Goal: Check status: Check status

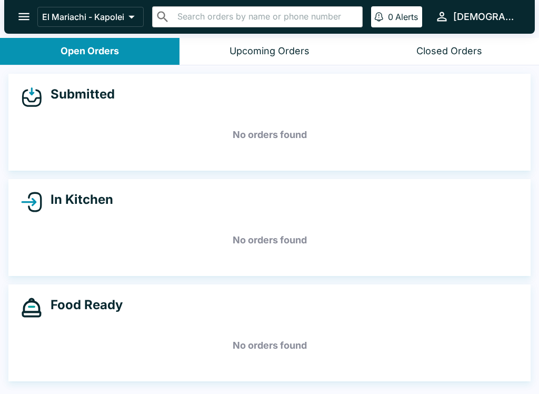
scroll to position [2, 0]
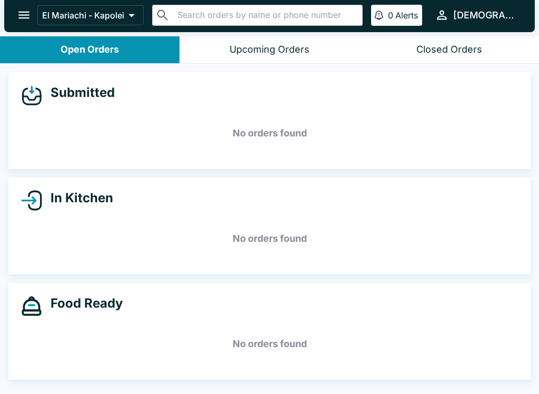
click at [346, 135] on h5 "No orders found" at bounding box center [269, 133] width 497 height 38
click at [137, 124] on h5 "No orders found" at bounding box center [269, 133] width 497 height 38
click at [136, 124] on h5 "No orders found" at bounding box center [269, 133] width 497 height 38
click at [258, 58] on button "Upcoming Orders" at bounding box center [268, 49] width 179 height 27
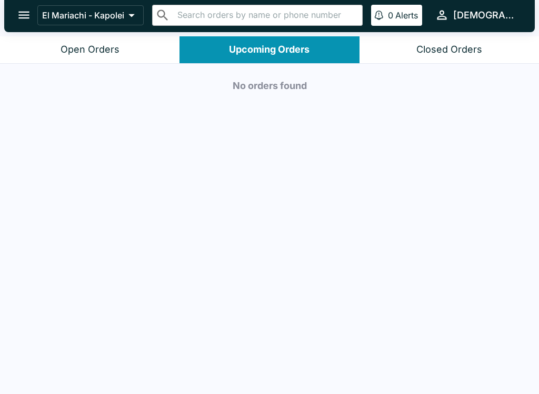
click at [461, 59] on button "Closed Orders" at bounding box center [448, 49] width 179 height 27
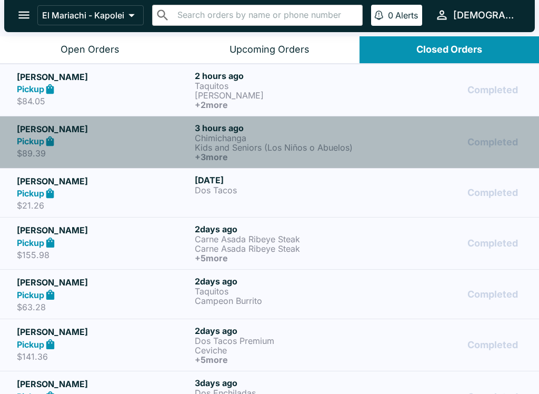
click at [294, 145] on p "Kids and Seniors (Los Niños o Abuelos)" at bounding box center [282, 147] width 174 height 9
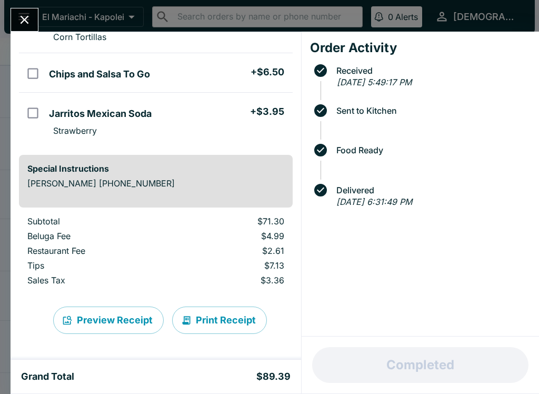
scroll to position [296, 0]
click at [226, 320] on button "Print Receipt" at bounding box center [219, 319] width 95 height 27
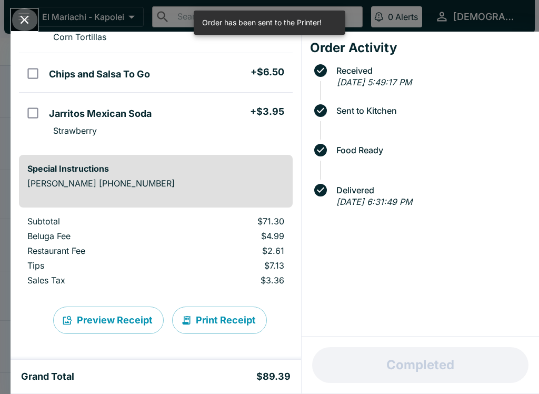
click at [24, 13] on icon "Close" at bounding box center [24, 20] width 14 height 14
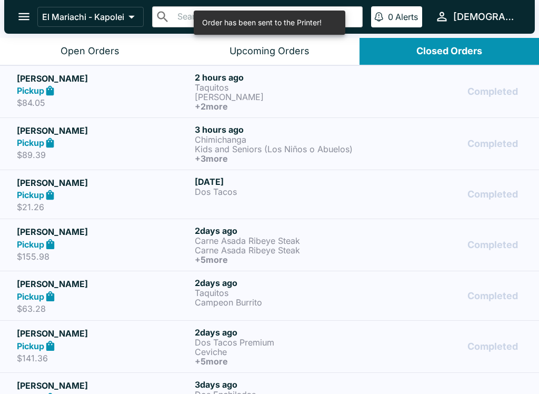
click at [283, 96] on p "[PERSON_NAME]" at bounding box center [282, 96] width 174 height 9
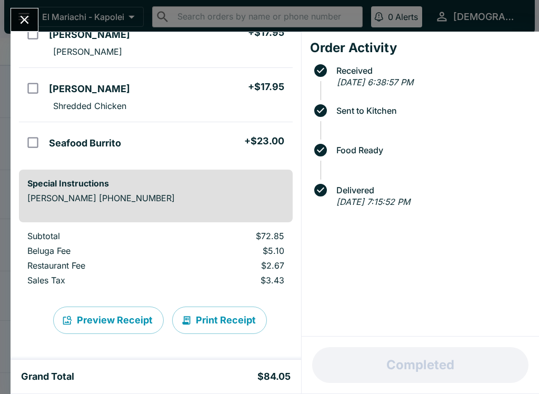
scroll to position [164, 0]
click at [203, 316] on button "Print Receipt" at bounding box center [219, 319] width 95 height 27
click at [36, 20] on button "Close" at bounding box center [24, 19] width 27 height 23
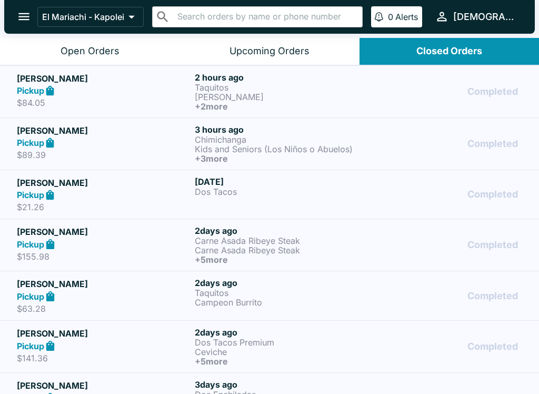
click at [129, 146] on div "Pickup" at bounding box center [104, 143] width 174 height 12
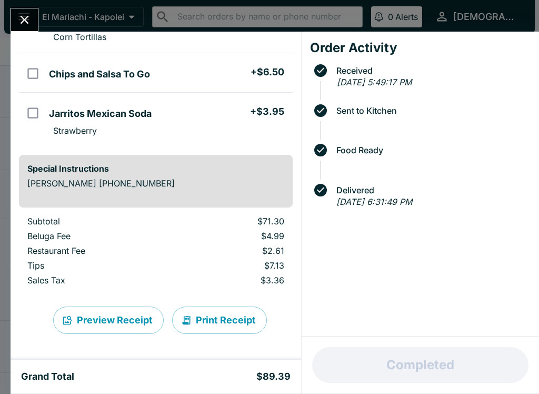
scroll to position [296, 0]
click at [35, 15] on button "Close" at bounding box center [24, 19] width 27 height 23
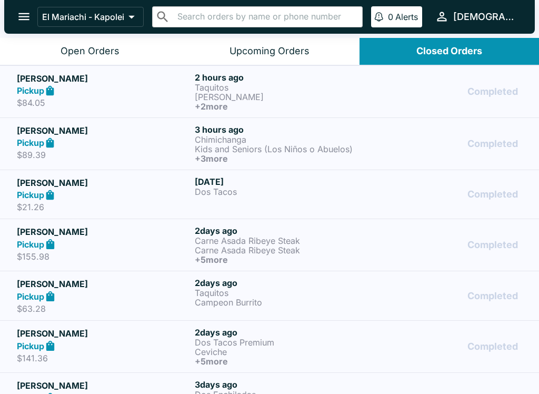
click at [194, 97] on div "[PERSON_NAME] Pickup $84.05 2 hours ago Taquitos Mariachi Tacos + 2 more Comple…" at bounding box center [269, 91] width 505 height 39
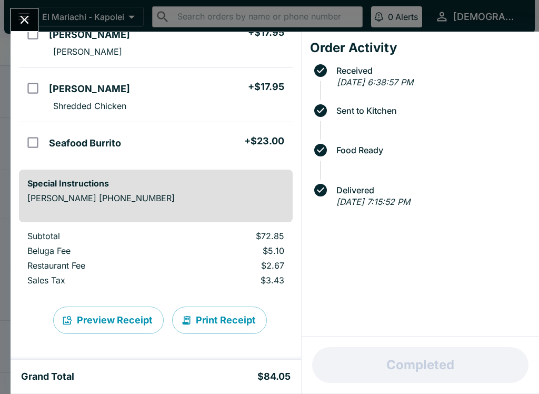
scroll to position [164, 0]
click at [28, 22] on icon "Close" at bounding box center [24, 20] width 14 height 14
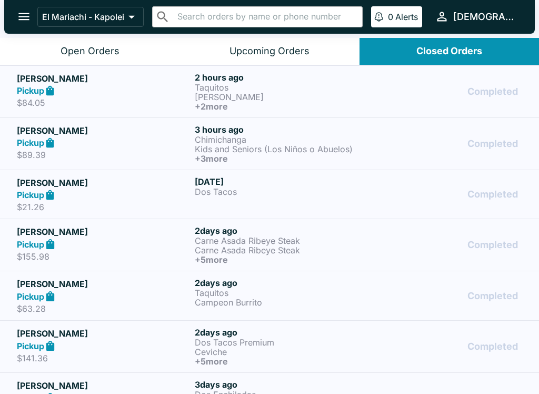
click at [86, 56] on div "Open Orders" at bounding box center [90, 51] width 59 height 12
